Goal: Subscribe to service/newsletter

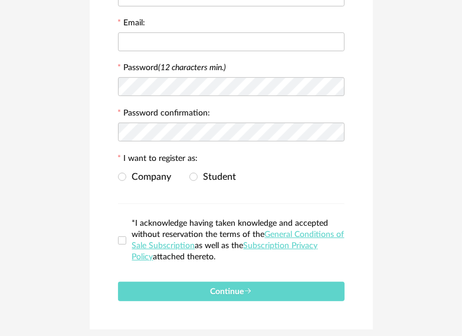
scroll to position [236, 0]
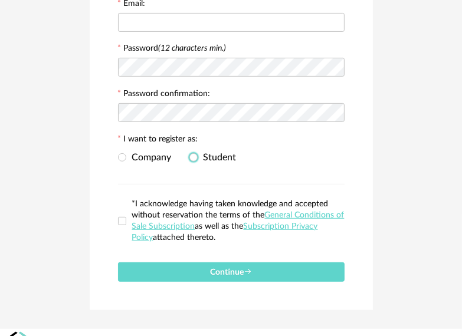
click at [198, 159] on span "Student" at bounding box center [216, 157] width 39 height 9
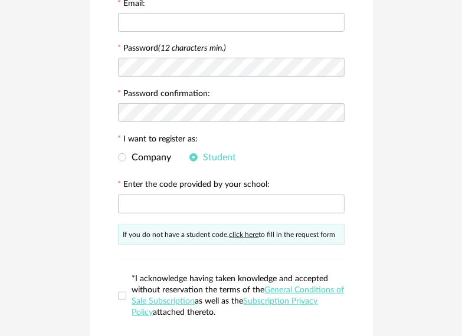
scroll to position [314, 0]
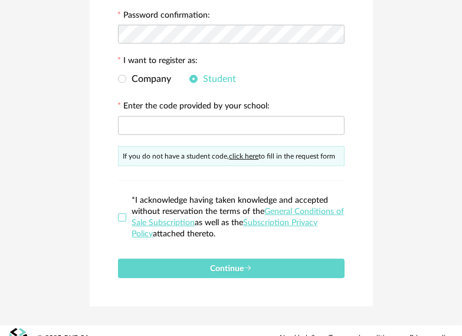
click at [121, 216] on span at bounding box center [122, 217] width 8 height 8
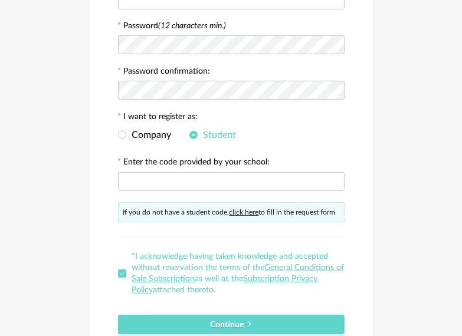
scroll to position [236, 0]
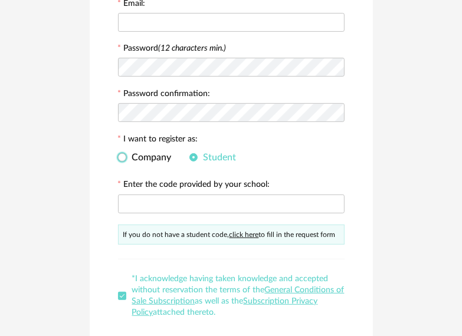
click at [135, 158] on span "Company" at bounding box center [148, 157] width 45 height 9
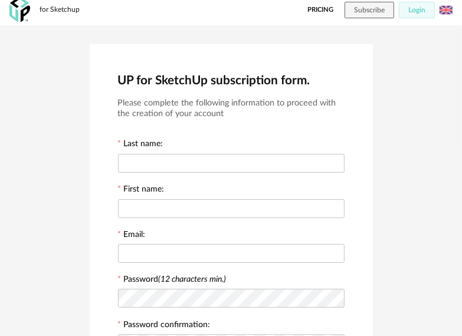
scroll to position [0, 0]
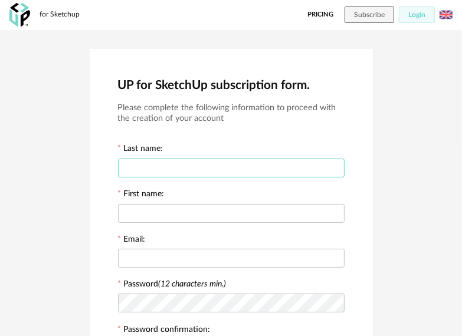
click at [174, 160] on input "text" at bounding box center [231, 168] width 226 height 19
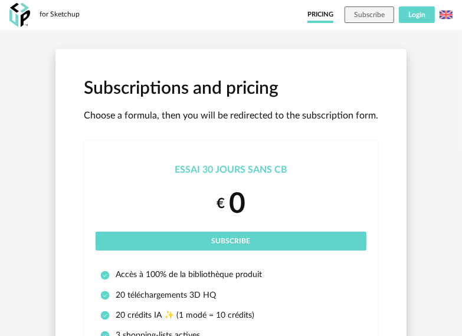
click at [422, 17] on span "Login" at bounding box center [416, 14] width 17 height 7
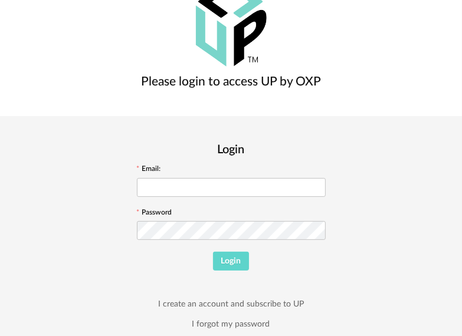
scroll to position [64, 0]
click at [304, 299] on link "I create an account and subscribe to UP" at bounding box center [231, 304] width 146 height 11
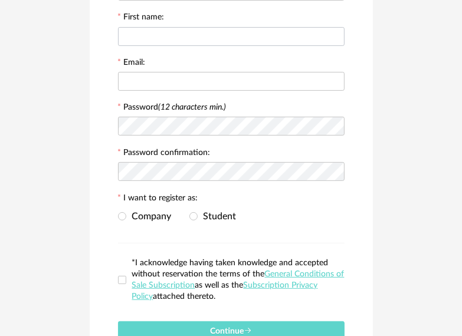
scroll to position [254, 0]
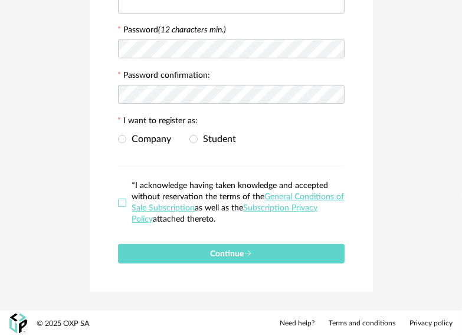
click at [125, 205] on span at bounding box center [122, 203] width 8 height 8
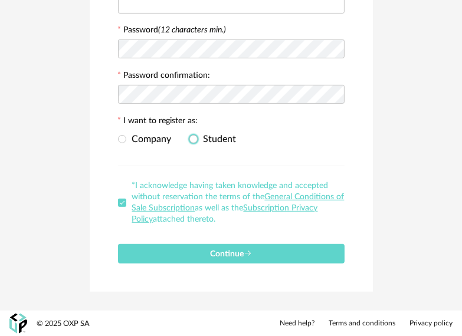
click at [199, 136] on span "Student" at bounding box center [216, 138] width 39 height 9
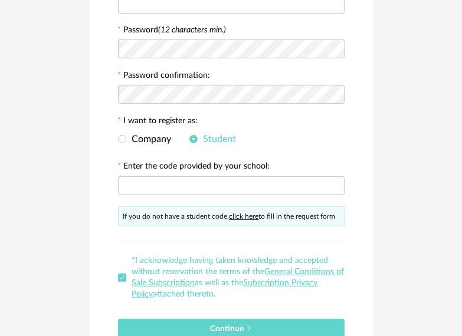
click at [242, 215] on link "click here" at bounding box center [243, 216] width 29 height 7
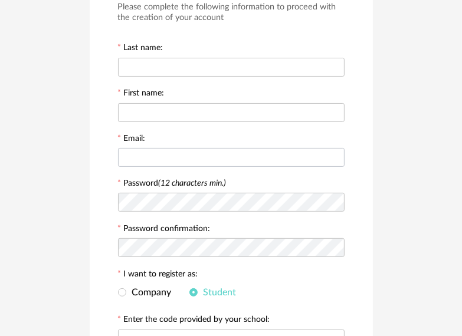
scroll to position [93, 0]
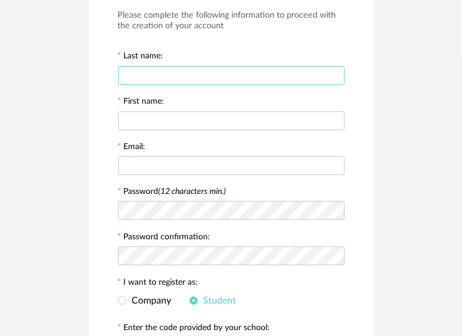
click at [146, 73] on input "text" at bounding box center [231, 75] width 226 height 19
type input "******"
click at [153, 108] on div at bounding box center [231, 120] width 226 height 24
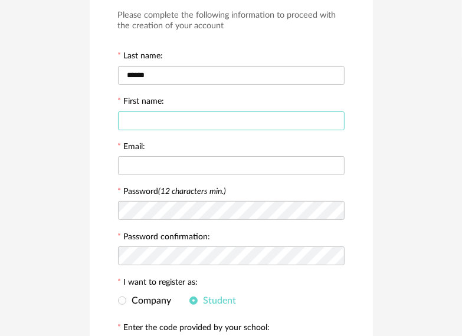
click at [158, 125] on input "text" at bounding box center [231, 120] width 226 height 19
type input "*****"
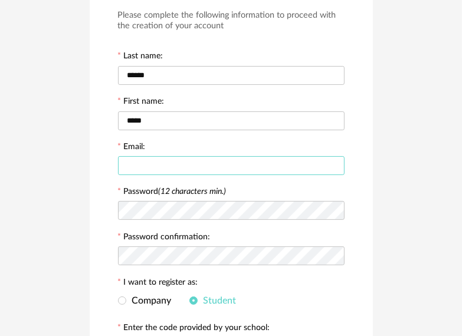
click at [162, 169] on input "text" at bounding box center [231, 165] width 226 height 19
type input "**********"
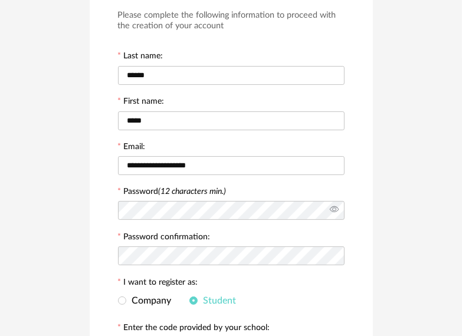
click at [329, 203] on icon at bounding box center [334, 211] width 15 height 24
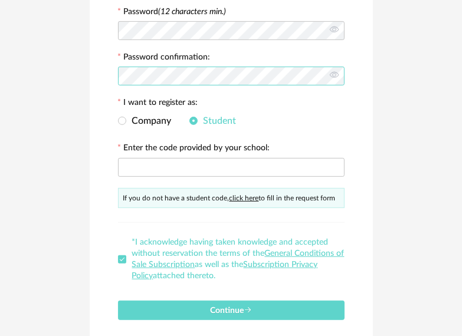
scroll to position [250, 0]
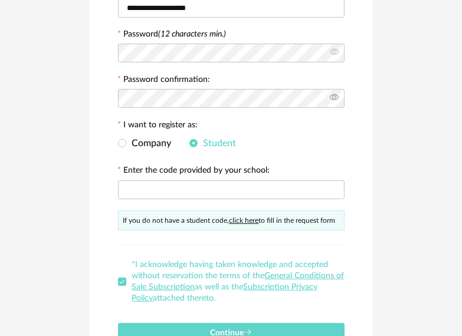
click at [336, 93] on icon at bounding box center [334, 99] width 15 height 24
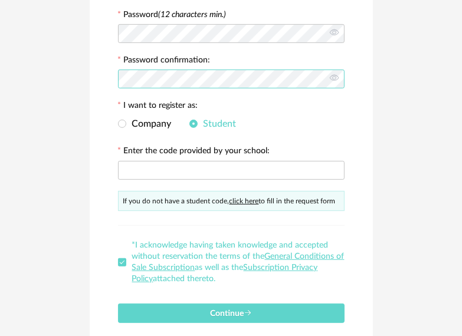
scroll to position [328, 0]
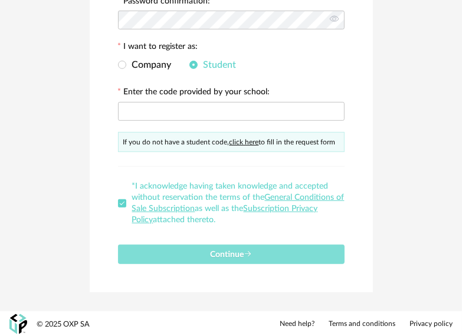
click at [254, 254] on button "Continue" at bounding box center [231, 254] width 226 height 19
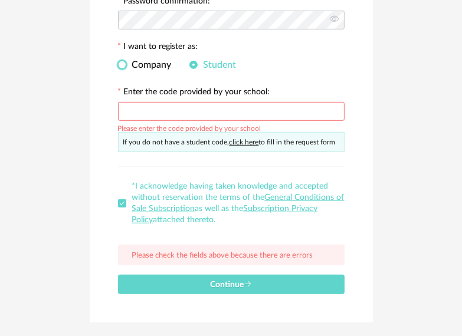
click at [123, 61] on span at bounding box center [122, 65] width 8 height 8
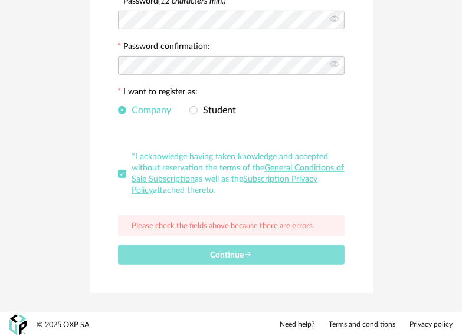
scroll to position [284, 0]
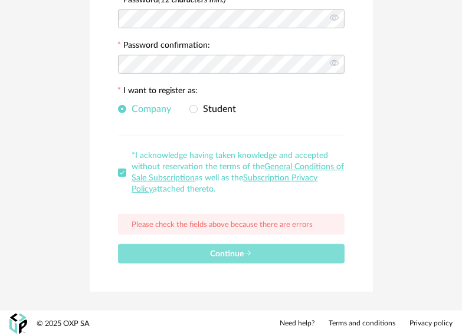
click at [210, 255] on span "Continue" at bounding box center [231, 254] width 42 height 8
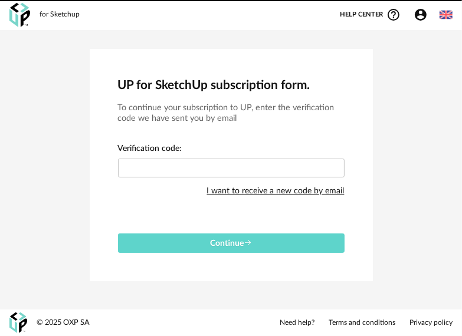
scroll to position [0, 0]
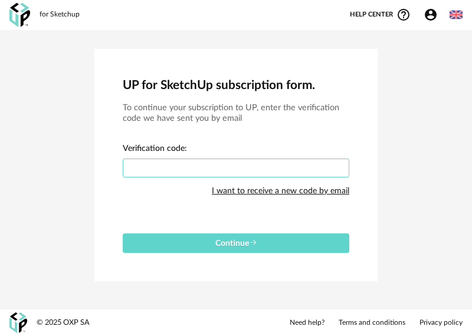
click at [206, 163] on input "text" at bounding box center [236, 168] width 226 height 19
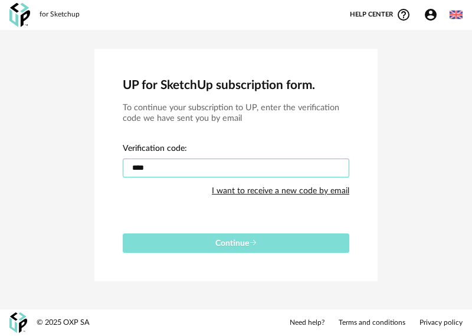
type input "****"
click at [240, 235] on button "Continue" at bounding box center [236, 242] width 226 height 19
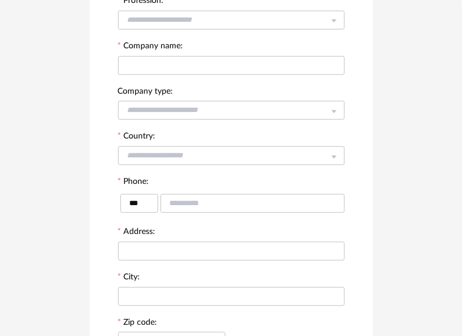
scroll to position [85, 0]
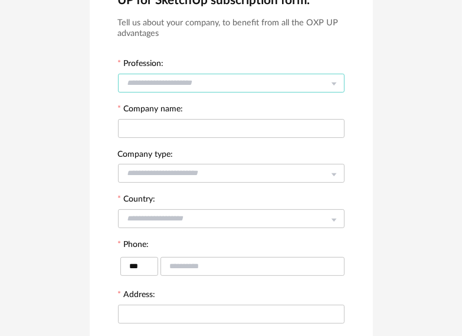
click at [230, 75] on input "text" at bounding box center [231, 83] width 226 height 19
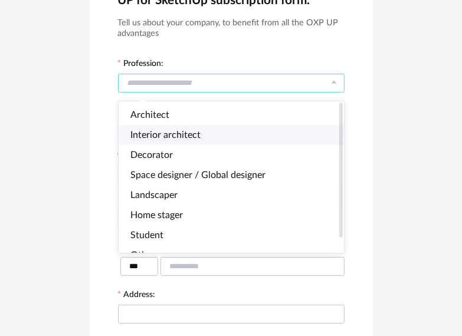
click at [162, 139] on li "Interior architect" at bounding box center [235, 135] width 235 height 20
type input "**********"
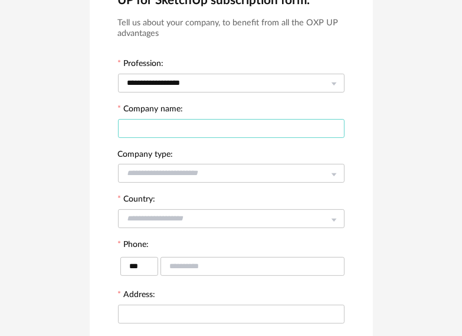
click at [167, 134] on input "text" at bounding box center [231, 128] width 226 height 19
type input "**********"
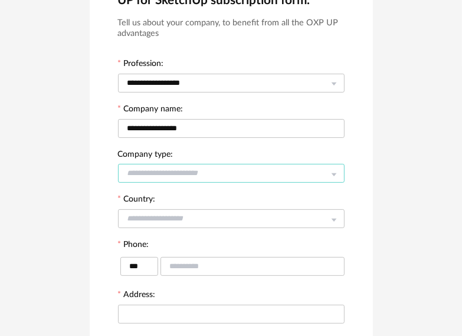
click at [166, 165] on input "text" at bounding box center [231, 173] width 226 height 19
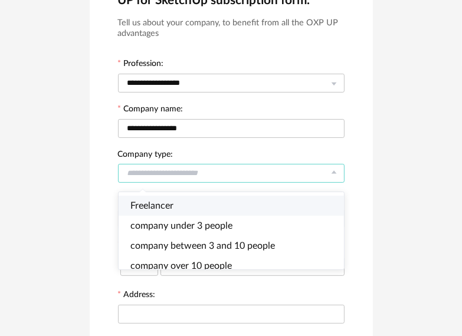
click at [191, 207] on li "Freelancer" at bounding box center [235, 206] width 235 height 20
type input "**********"
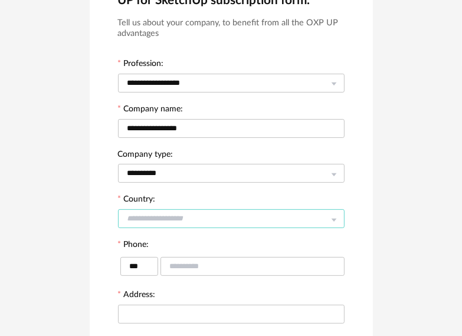
click at [162, 215] on input "text" at bounding box center [231, 218] width 226 height 19
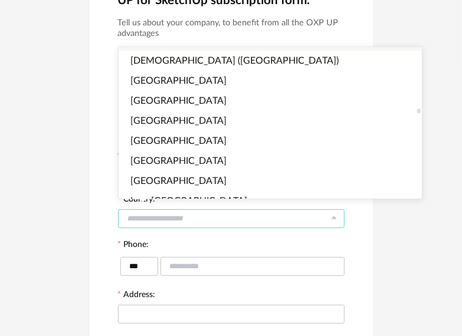
scroll to position [1965, 0]
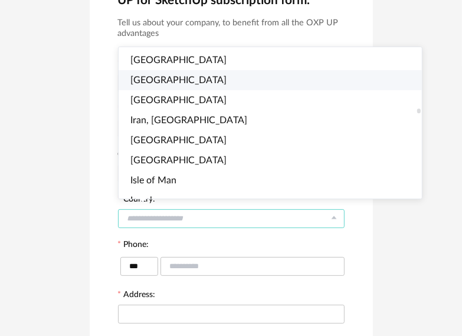
click at [173, 82] on li "[GEOGRAPHIC_DATA]" at bounding box center [274, 80] width 313 height 20
type input "*****"
type input "***"
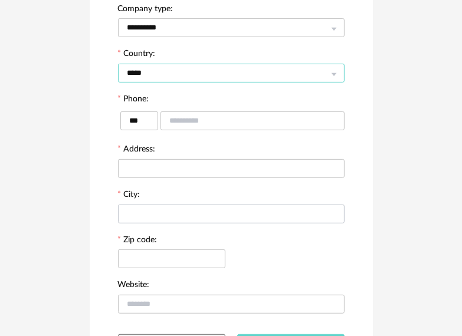
scroll to position [242, 0]
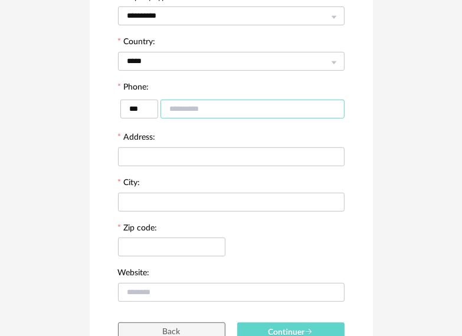
click at [189, 113] on input "text" at bounding box center [252, 109] width 184 height 19
type input "**********"
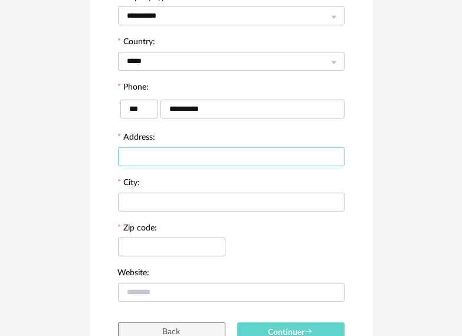
click at [212, 149] on input "text" at bounding box center [231, 156] width 226 height 19
drag, startPoint x: 212, startPoint y: 153, endPoint x: 147, endPoint y: 146, distance: 64.6
click at [147, 146] on div at bounding box center [231, 156] width 226 height 24
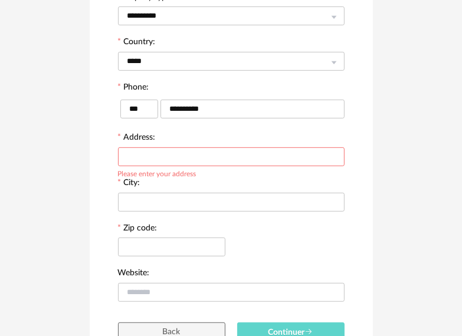
scroll to position [321, 0]
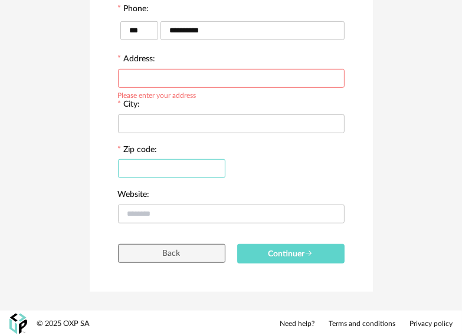
click at [149, 167] on input "text" at bounding box center [171, 168] width 107 height 19
type input "******"
click at [149, 127] on input "text" at bounding box center [231, 123] width 226 height 19
type input "*********"
click at [207, 78] on input "text" at bounding box center [231, 78] width 226 height 19
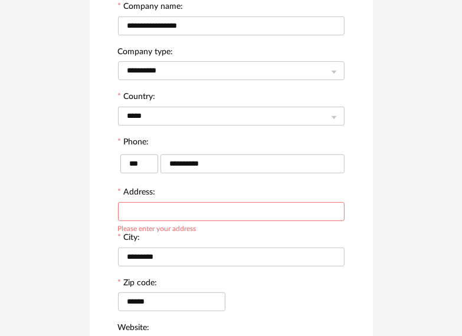
scroll to position [164, 0]
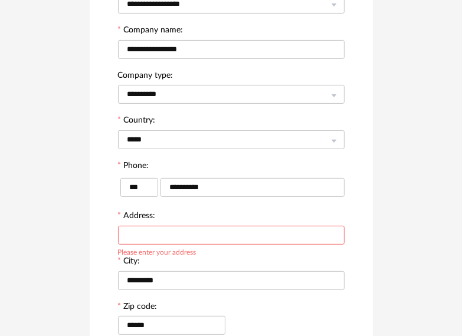
click at [160, 243] on input "text" at bounding box center [231, 235] width 226 height 19
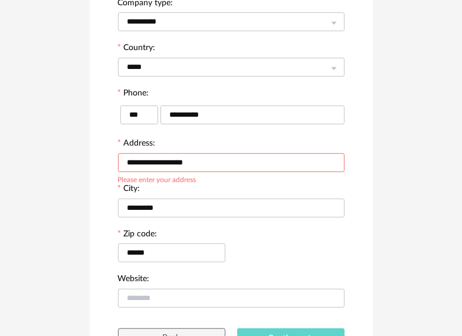
scroll to position [321, 0]
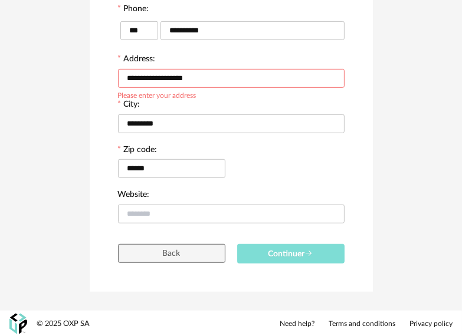
type input "**********"
click at [261, 253] on button "Continuer" at bounding box center [290, 253] width 107 height 19
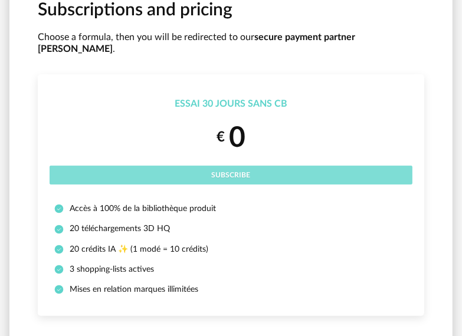
click at [228, 172] on span "Subscribe" at bounding box center [231, 175] width 39 height 7
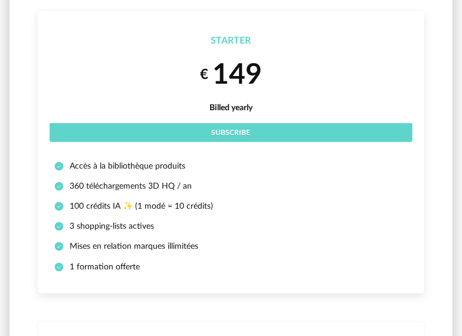
scroll to position [411, 0]
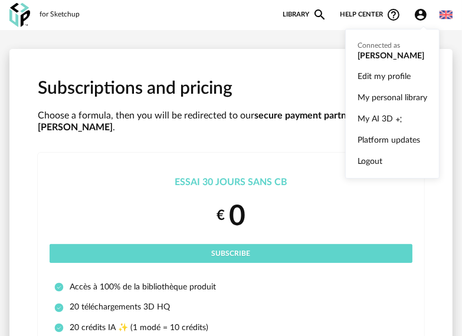
click at [427, 16] on icon "Account Circle icon" at bounding box center [420, 15] width 14 height 14
click at [389, 112] on span "My AI 3D" at bounding box center [374, 118] width 35 height 21
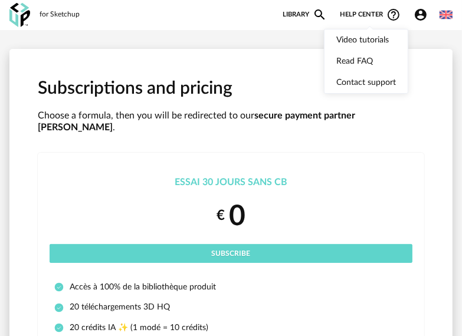
click at [410, 12] on div "Account Circle icon Account" at bounding box center [423, 15] width 32 height 14
click at [426, 16] on icon "Account Circle icon" at bounding box center [420, 15] width 12 height 12
click at [418, 14] on icon "Account Circle icon" at bounding box center [420, 15] width 12 height 12
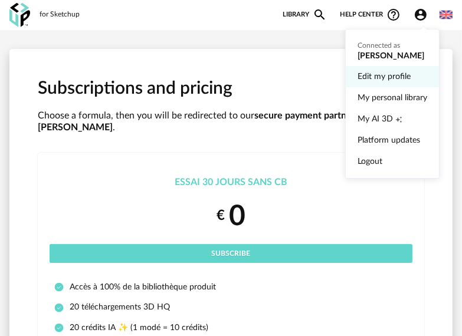
click at [406, 83] on link "Edit my profile" at bounding box center [392, 76] width 70 height 21
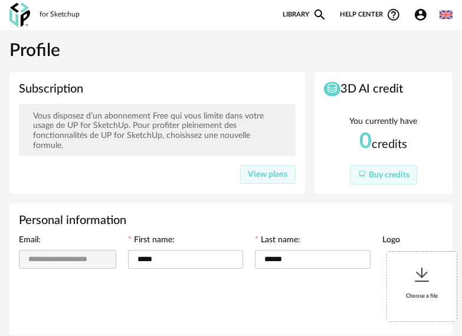
click at [426, 12] on icon "Account Circle icon" at bounding box center [420, 15] width 12 height 12
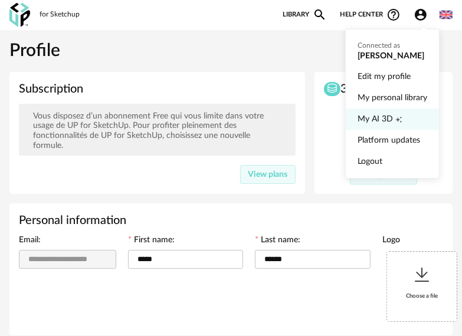
click at [388, 113] on span "My AI 3D" at bounding box center [374, 118] width 35 height 21
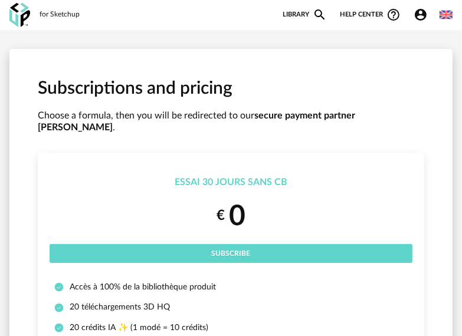
click at [240, 224] on div "€ 0 Subscribe" at bounding box center [231, 230] width 363 height 65
click at [445, 13] on img at bounding box center [445, 14] width 13 height 13
click at [452, 1] on div "for Sketchup New shopping list Update my Shopping List Refresh icon Library Mag…" at bounding box center [231, 15] width 462 height 30
